Goal: Information Seeking & Learning: Check status

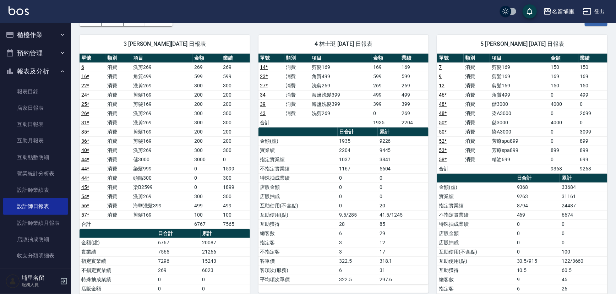
scroll to position [97, 0]
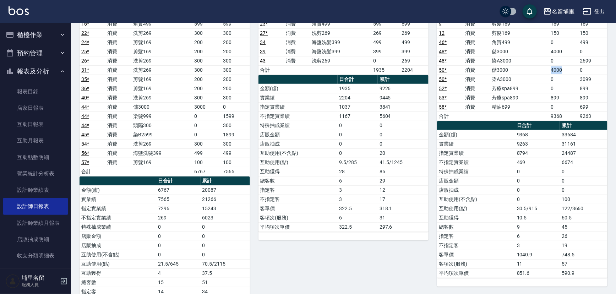
drag, startPoint x: 548, startPoint y: 71, endPoint x: 572, endPoint y: 69, distance: 24.2
click at [572, 69] on tr "50 * 消費 儲3000 4000 0" at bounding box center [522, 69] width 170 height 9
drag, startPoint x: 549, startPoint y: 52, endPoint x: 572, endPoint y: 46, distance: 23.5
click at [572, 47] on td "4000" at bounding box center [563, 51] width 29 height 9
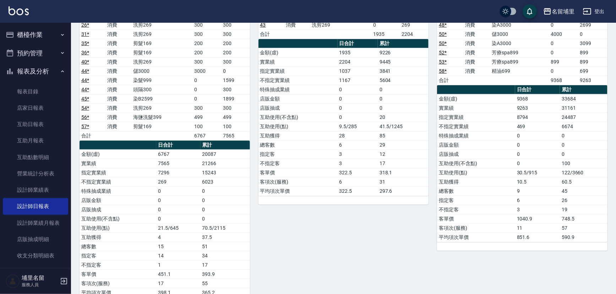
scroll to position [129, 0]
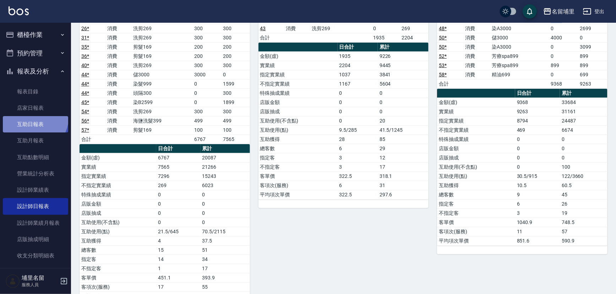
click at [29, 116] on link "互助日報表" at bounding box center [35, 124] width 65 height 16
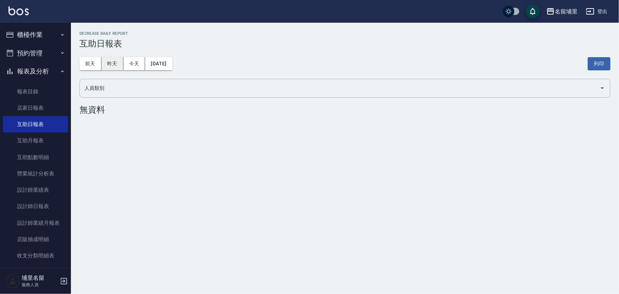
click at [109, 59] on button "昨天" at bounding box center [113, 63] width 22 height 13
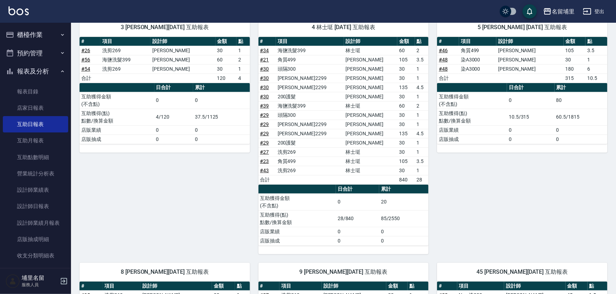
scroll to position [32, 0]
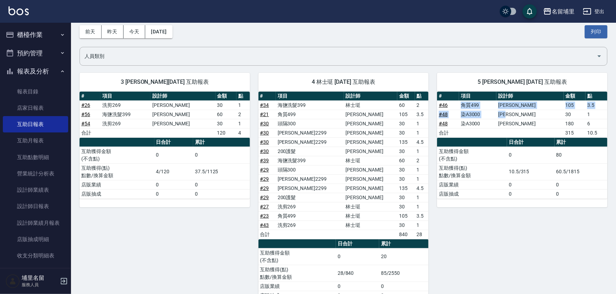
drag, startPoint x: 465, startPoint y: 107, endPoint x: 528, endPoint y: 116, distance: 64.0
click at [528, 116] on tbody "# 46 角質499 [PERSON_NAME] 105 3.5 # 48 染A3000 [PERSON_NAME] 30 1 # 48 染A3000 [PE…" at bounding box center [522, 118] width 170 height 37
click at [528, 116] on td "[PERSON_NAME]" at bounding box center [529, 114] width 67 height 9
drag, startPoint x: 464, startPoint y: 107, endPoint x: 492, endPoint y: 107, distance: 27.7
click at [492, 107] on tr "# 46 角質499 [PERSON_NAME] 105 3.5" at bounding box center [522, 104] width 170 height 9
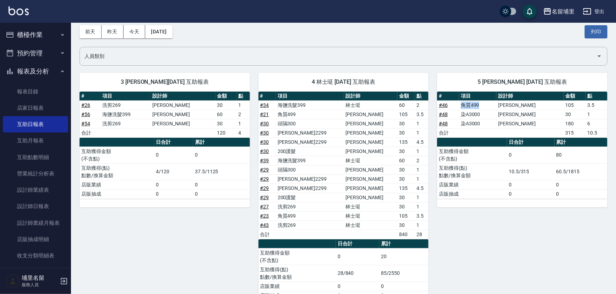
click at [492, 107] on td "角質499" at bounding box center [477, 104] width 37 height 9
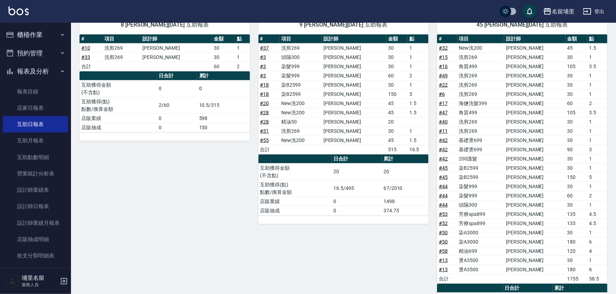
scroll to position [323, 0]
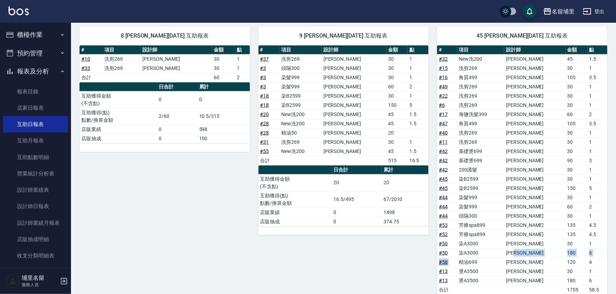
drag, startPoint x: 463, startPoint y: 260, endPoint x: 547, endPoint y: 235, distance: 87.8
click at [547, 237] on tbody "# 32 New洗200 [PERSON_NAME]45 1.5 # 15 洗剪269 [PERSON_NAME]30 1 # 16 角質499 [PERSO…" at bounding box center [522, 174] width 170 height 240
click at [550, 226] on td "[PERSON_NAME]" at bounding box center [534, 224] width 61 height 9
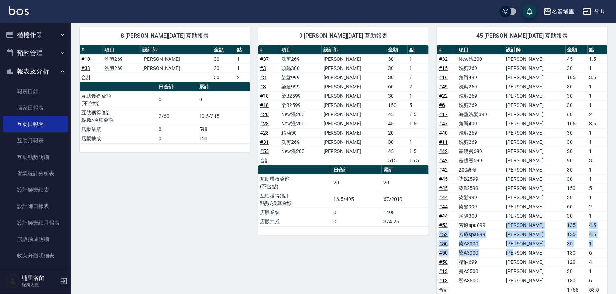
drag, startPoint x: 513, startPoint y: 220, endPoint x: 551, endPoint y: 252, distance: 50.2
click at [551, 252] on tbody "# 32 New洗200 [PERSON_NAME]45 1.5 # 15 洗剪269 [PERSON_NAME]30 1 # 16 角質499 [PERSO…" at bounding box center [522, 174] width 170 height 240
click at [551, 252] on td "[PERSON_NAME]" at bounding box center [534, 252] width 61 height 9
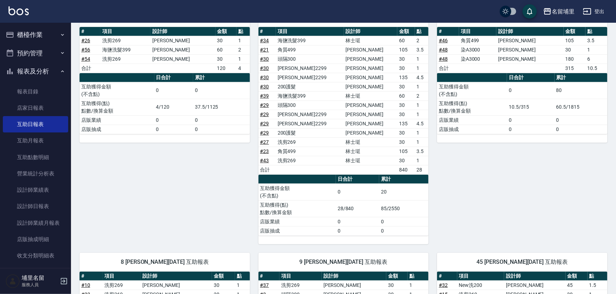
scroll to position [32, 0]
